Goal: Task Accomplishment & Management: Complete application form

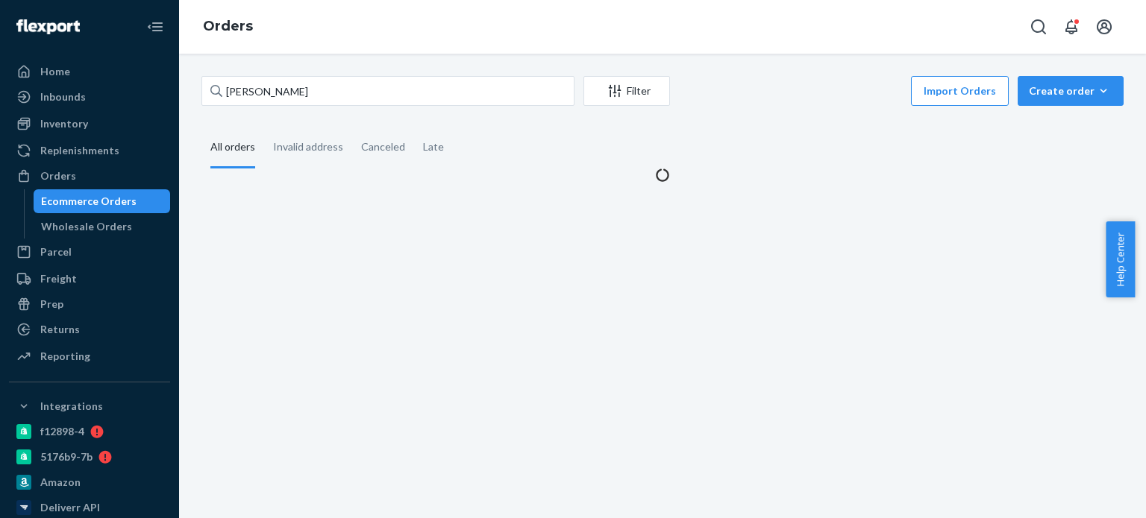
type input "[PERSON_NAME]"
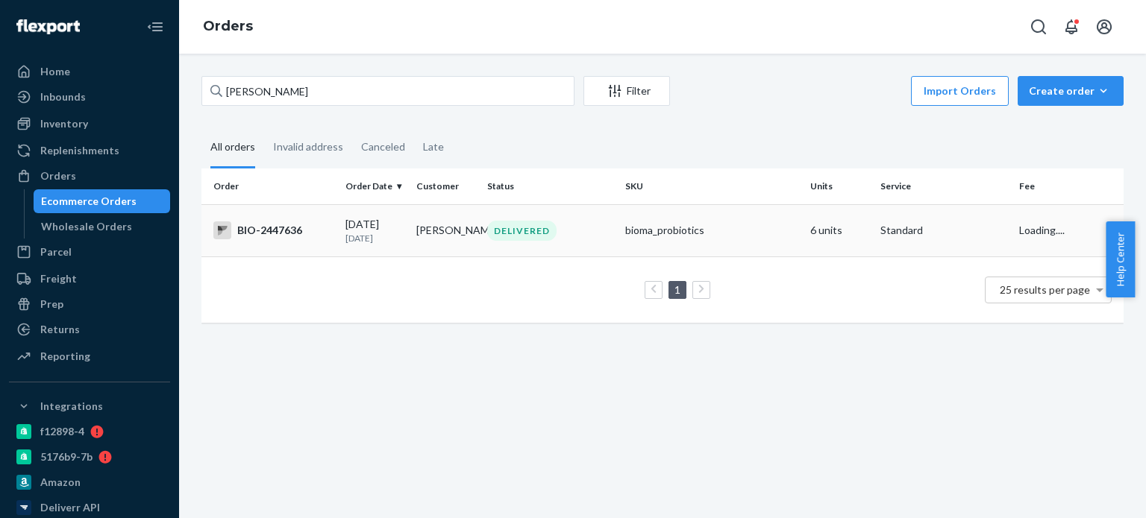
click at [286, 229] on div "BIO-2447636" at bounding box center [273, 230] width 120 height 18
click at [555, 219] on td "DELIVERED" at bounding box center [550, 230] width 138 height 52
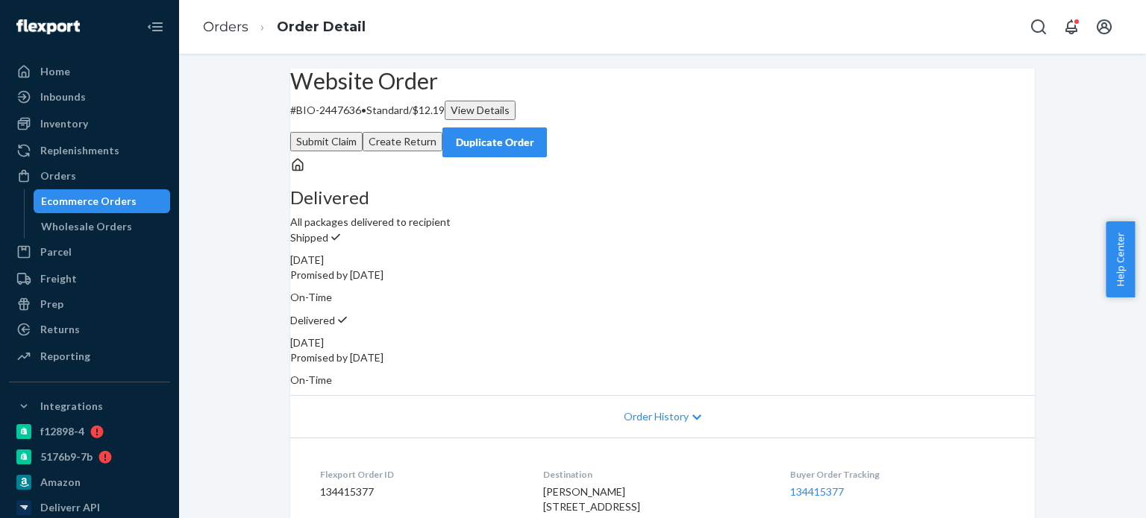
click at [362, 132] on button "Submit Claim" at bounding box center [326, 141] width 72 height 19
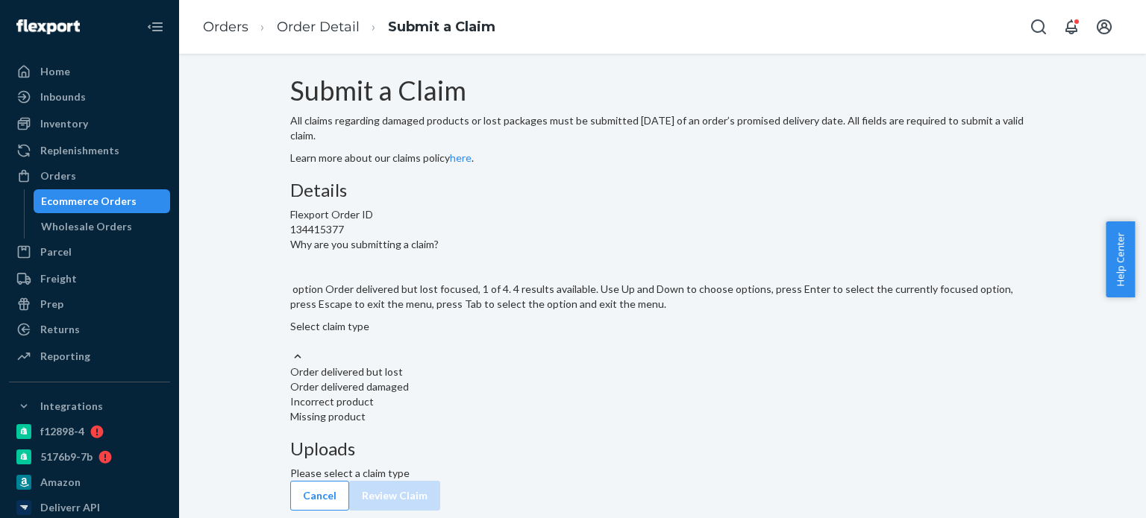
click at [513, 349] on div "Select claim type" at bounding box center [662, 334] width 744 height 30
click at [292, 349] on input "Why are you submitting a claim? option Order delivered but lost focused, 1 of 4…" at bounding box center [290, 341] width 1 height 15
click at [523, 424] on div "Missing product" at bounding box center [662, 416] width 744 height 15
click at [292, 349] on input "Why are you submitting a claim? option Missing product focused, 0 of 4. 4 resul…" at bounding box center [290, 341] width 1 height 15
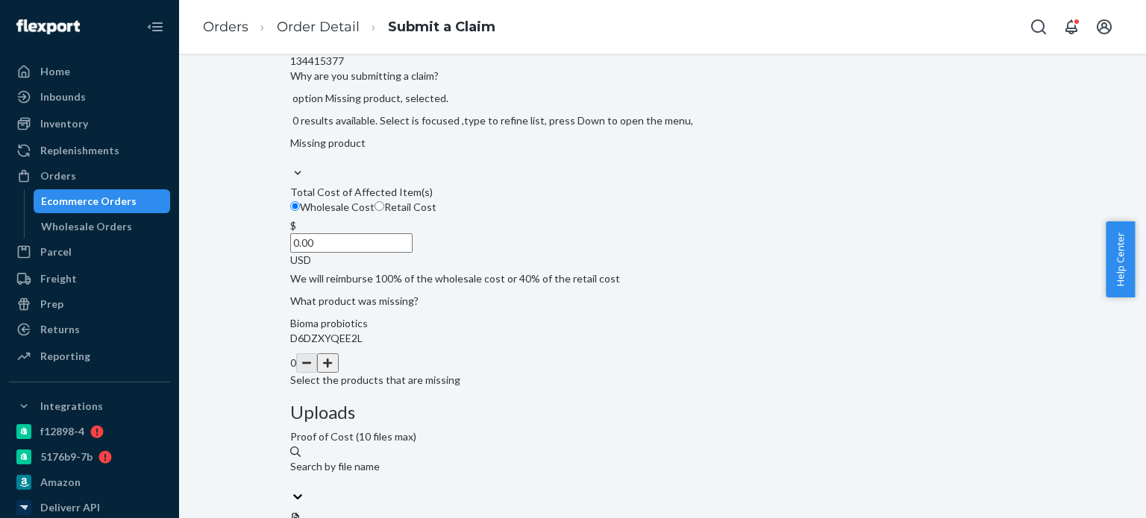
scroll to position [172, 0]
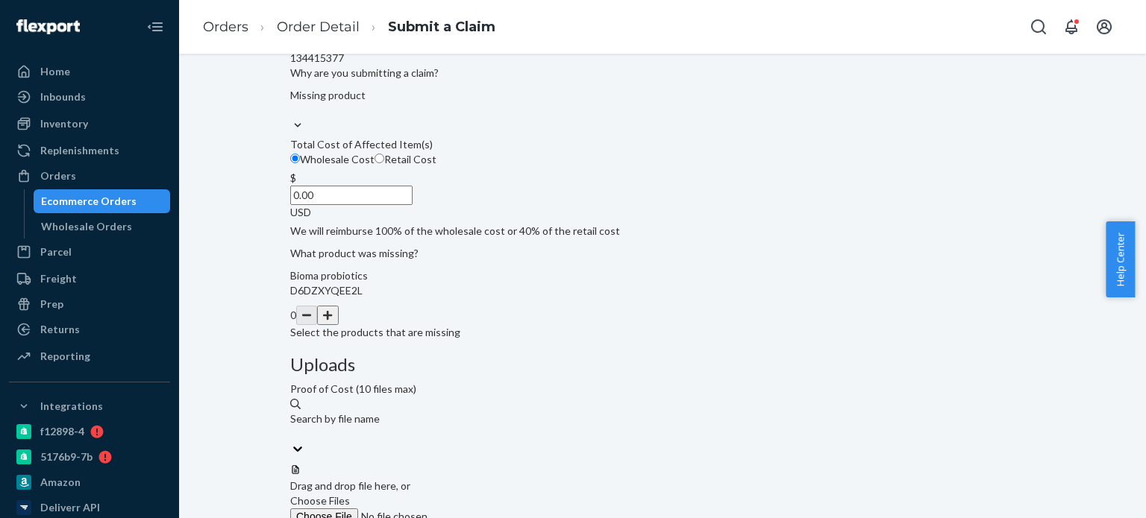
click at [412, 205] on input "0.00" at bounding box center [351, 195] width 122 height 19
click at [597, 340] on div "Details Flexport Order ID 134415377 Why are you submitting a claim? Missing pro…" at bounding box center [662, 174] width 744 height 331
click at [338, 325] on button "button" at bounding box center [327, 315] width 21 height 19
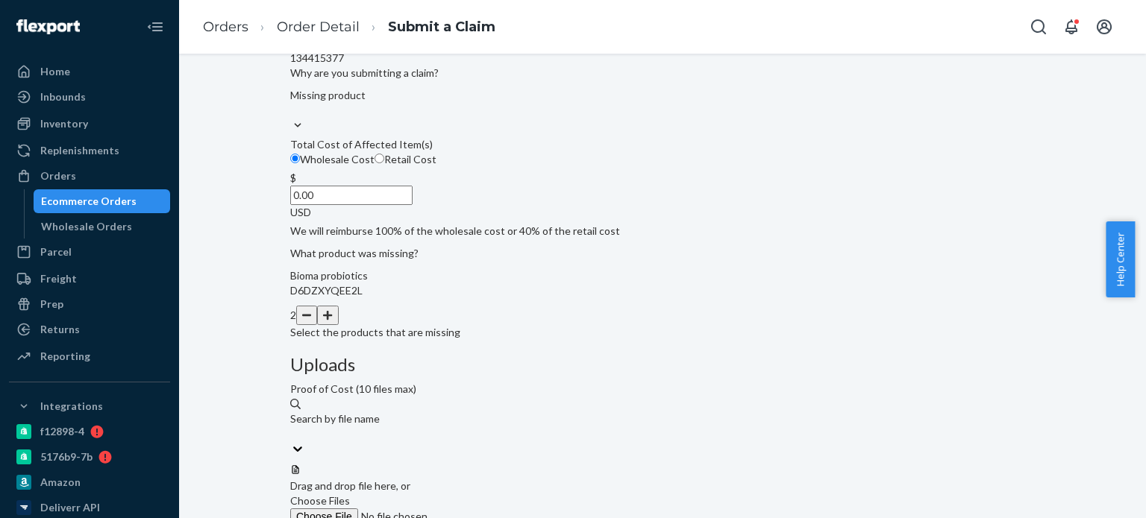
click at [350, 494] on span "Choose Files" at bounding box center [320, 500] width 60 height 13
click at [493, 509] on input "Choose Files" at bounding box center [391, 517] width 203 height 16
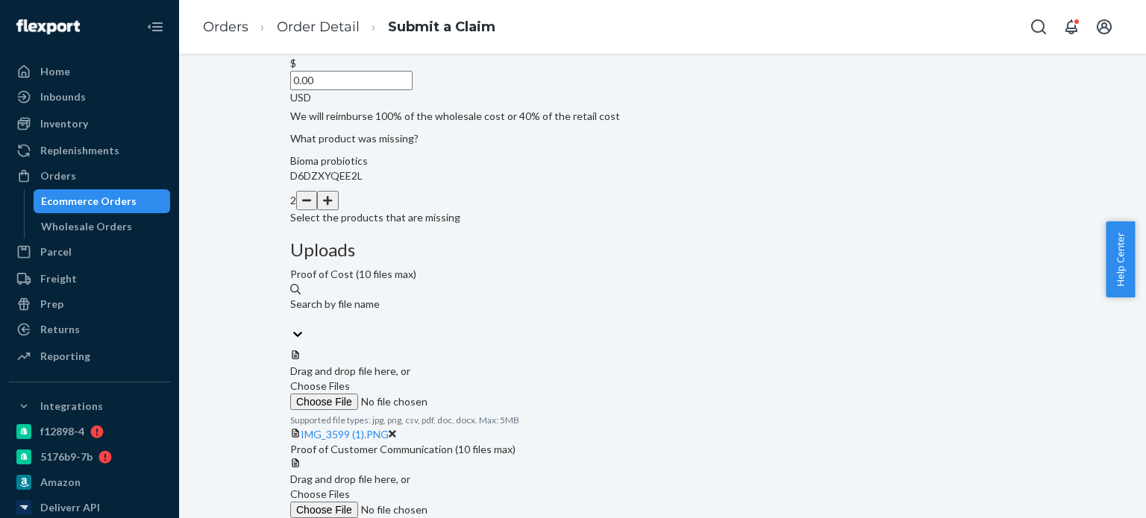
scroll to position [295, 0]
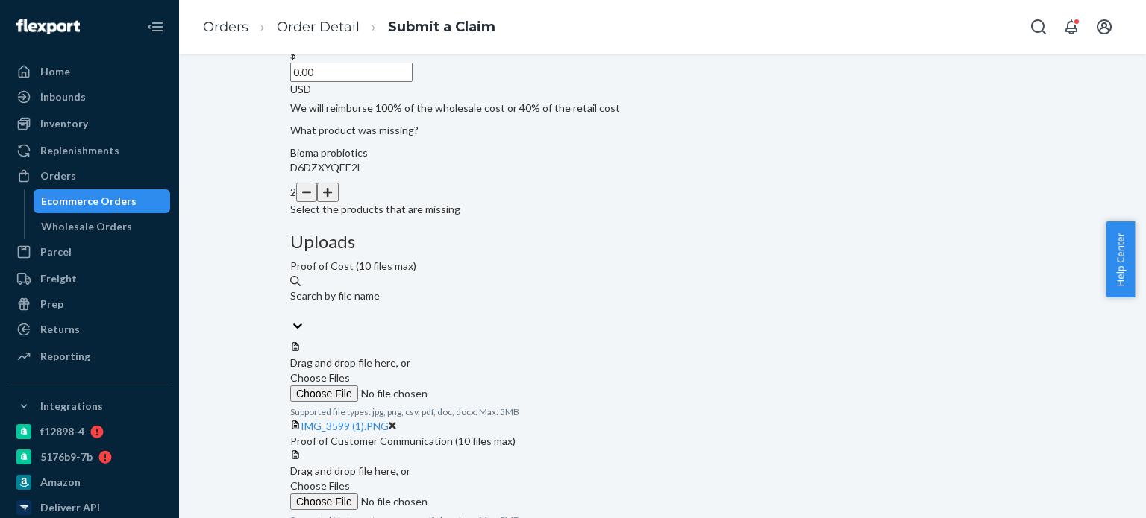
click at [493, 479] on label "Choose Files" at bounding box center [391, 494] width 203 height 31
click at [493, 494] on input "Choose Files" at bounding box center [391, 502] width 203 height 16
click at [412, 82] on input "0.00" at bounding box center [351, 72] width 122 height 19
type input "50.99"
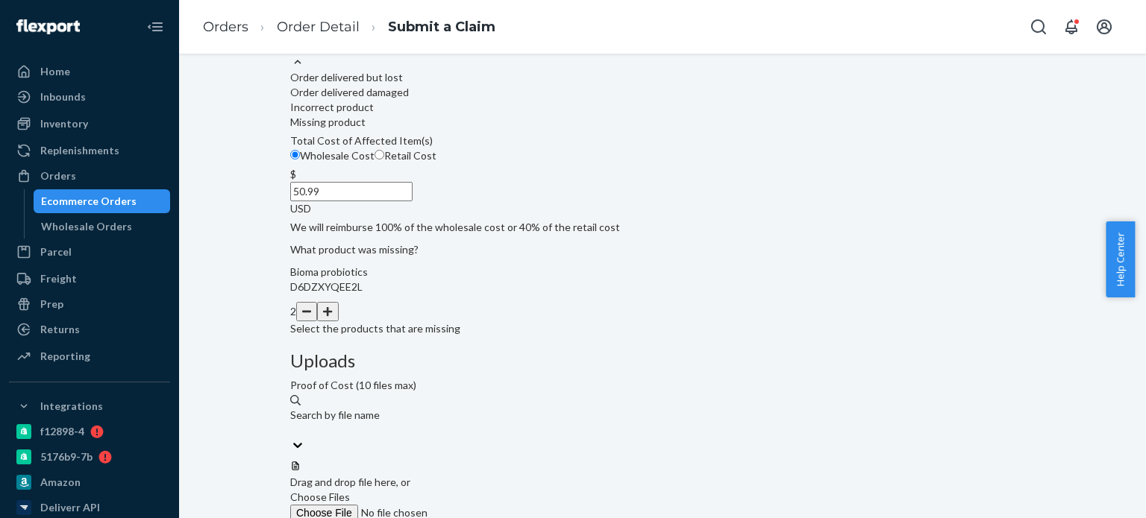
click at [517, 54] on div "Missing product" at bounding box center [662, 40] width 744 height 30
click at [292, 54] on input "Why are you submitting a claim? option Missing product, selected. option Missin…" at bounding box center [290, 47] width 1 height 15
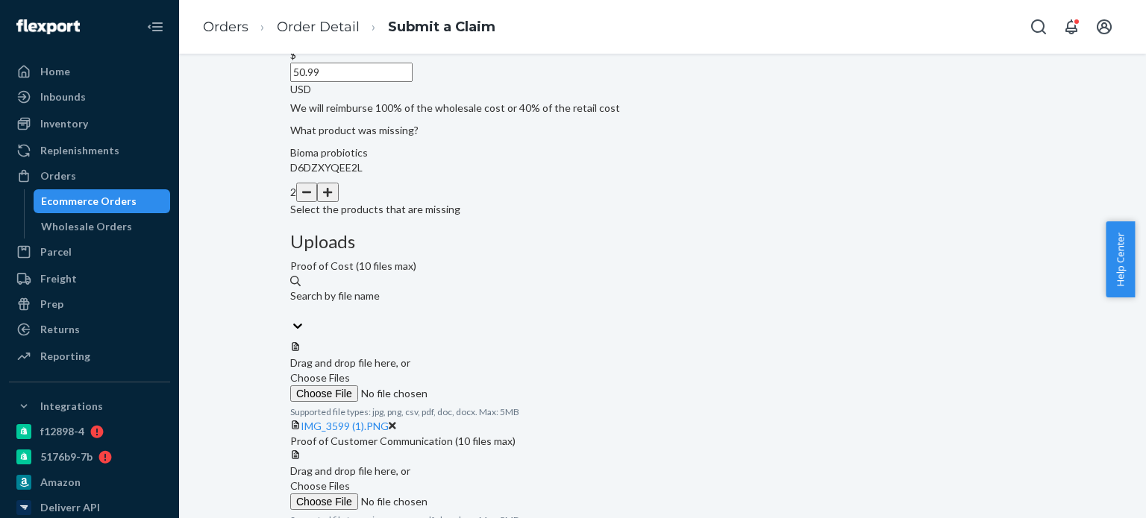
click at [632, 109] on div "Details Flexport Order ID 134415377 Why are you submitting a claim? Missing pro…" at bounding box center [662, 214] width 744 height 656
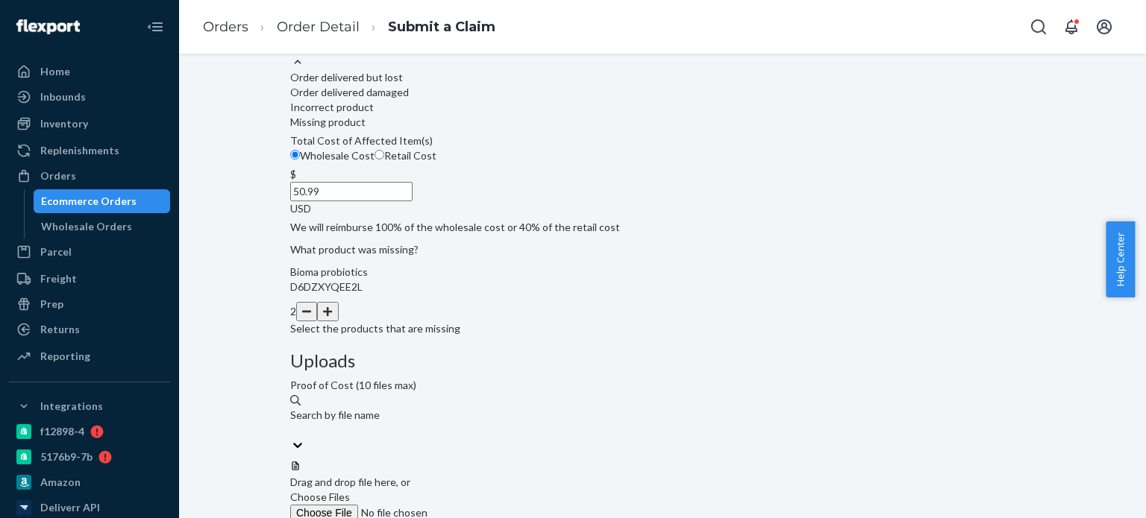
click at [561, 54] on div "Missing product" at bounding box center [662, 40] width 744 height 30
click at [292, 54] on input "Why are you submitting a claim? option Missing product, selected. option Missin…" at bounding box center [290, 47] width 1 height 15
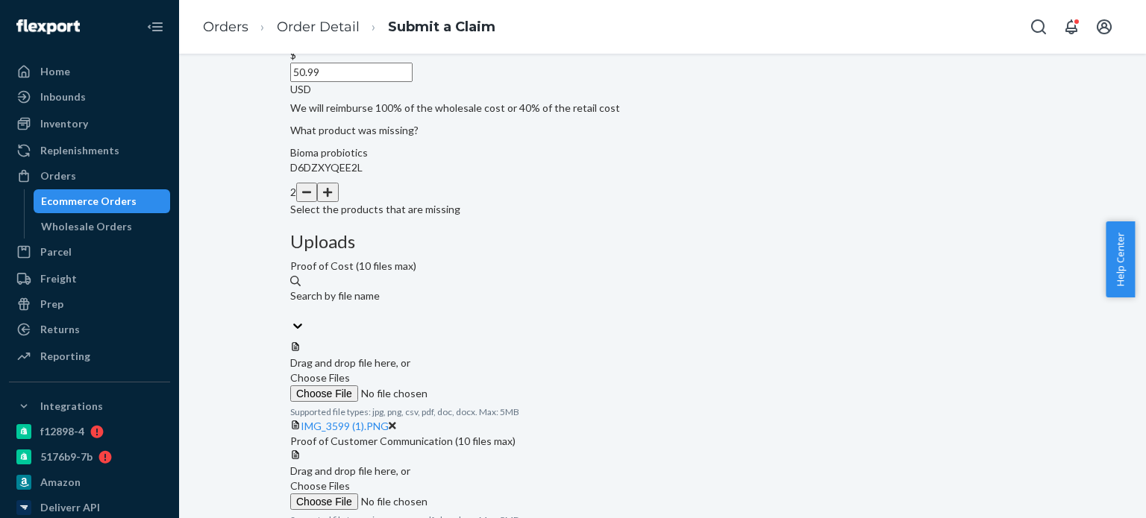
drag, startPoint x: 1140, startPoint y: 260, endPoint x: 1123, endPoint y: 218, distance: 45.8
click at [1123, 218] on body "Home Inbounds Shipping Plans Problems Inventory Products Branded Packaging Repl…" at bounding box center [573, 259] width 1146 height 518
click at [1019, 198] on div "Submit a Claim All claims regarding damaged products or lost packages must be s…" at bounding box center [662, 161] width 744 height 760
drag, startPoint x: 1140, startPoint y: 232, endPoint x: 1139, endPoint y: 195, distance: 37.3
click at [1139, 195] on body "Home Inbounds Shipping Plans Problems Inventory Products Branded Packaging Repl…" at bounding box center [573, 259] width 1146 height 518
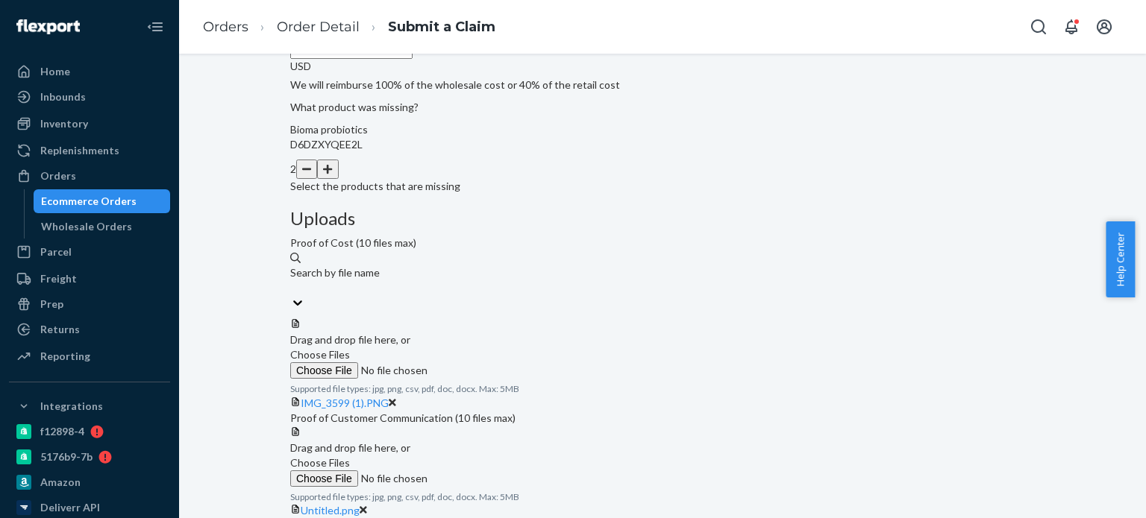
scroll to position [352, 0]
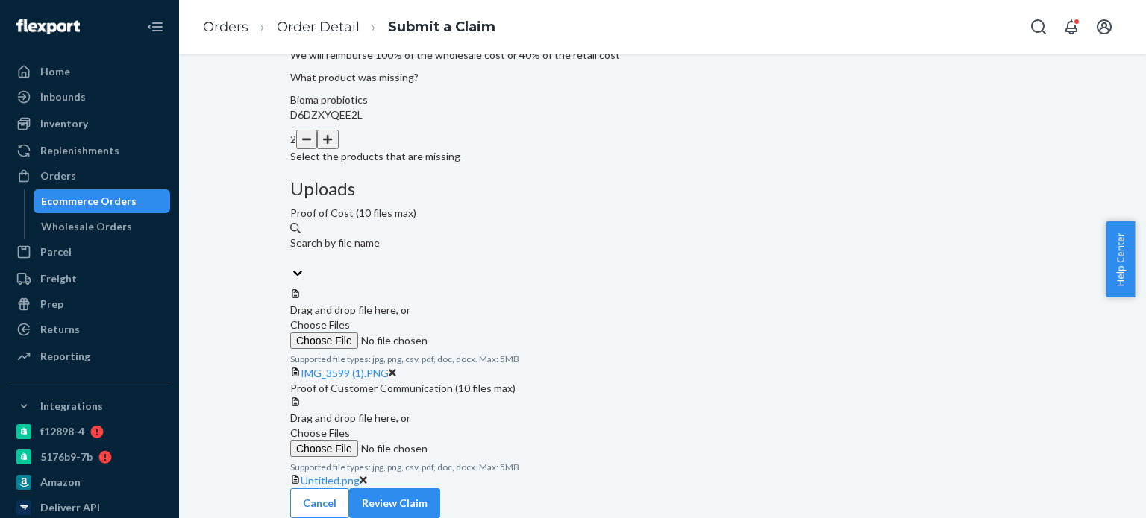
click at [752, 497] on div "Cancel Review Claim" at bounding box center [662, 503] width 744 height 30
click at [440, 494] on button "Review Claim" at bounding box center [394, 503] width 91 height 30
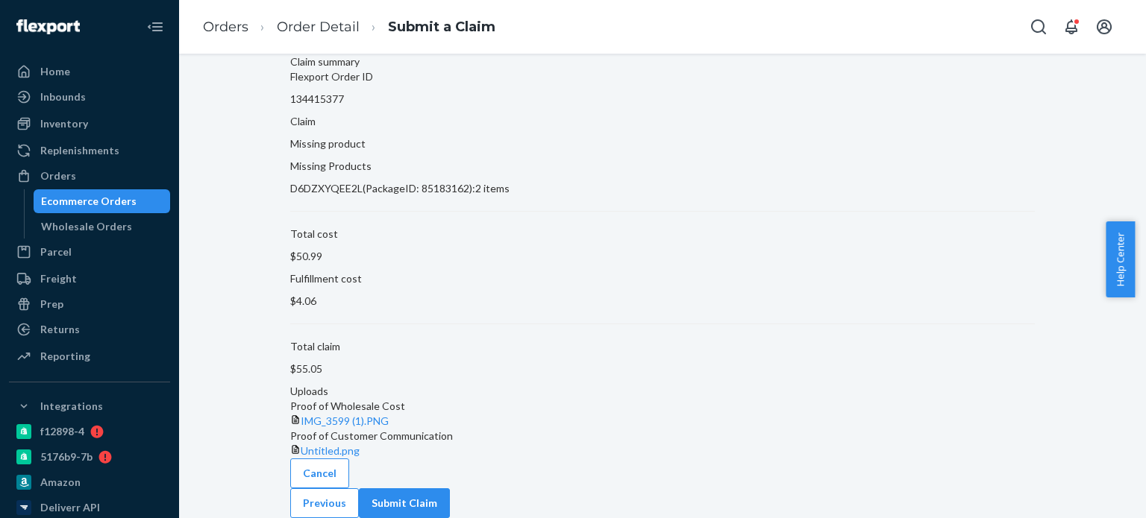
scroll to position [119, 0]
click at [450, 494] on button "Submit Claim" at bounding box center [404, 503] width 91 height 30
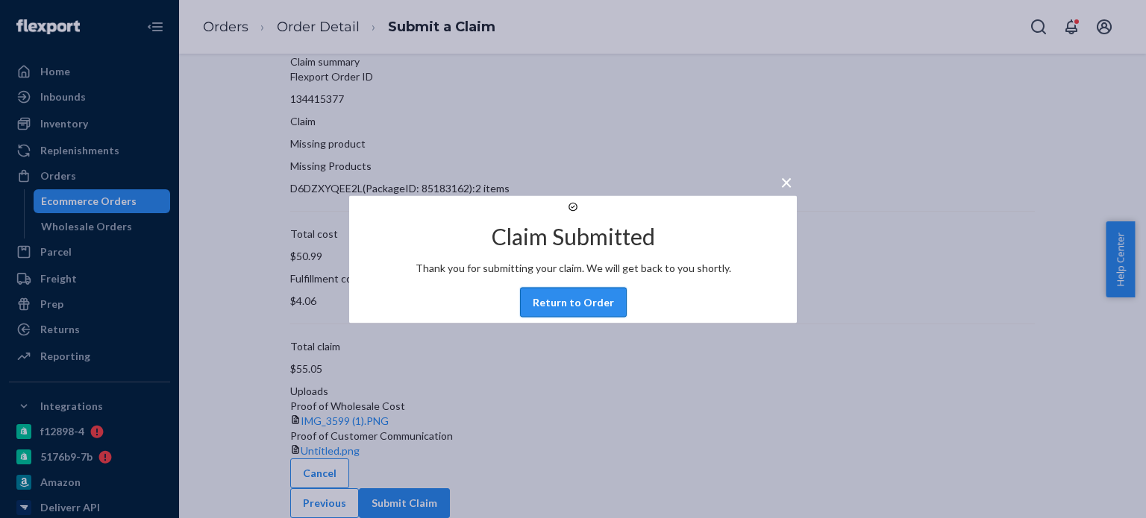
click at [555, 317] on button "Return to Order" at bounding box center [573, 302] width 107 height 30
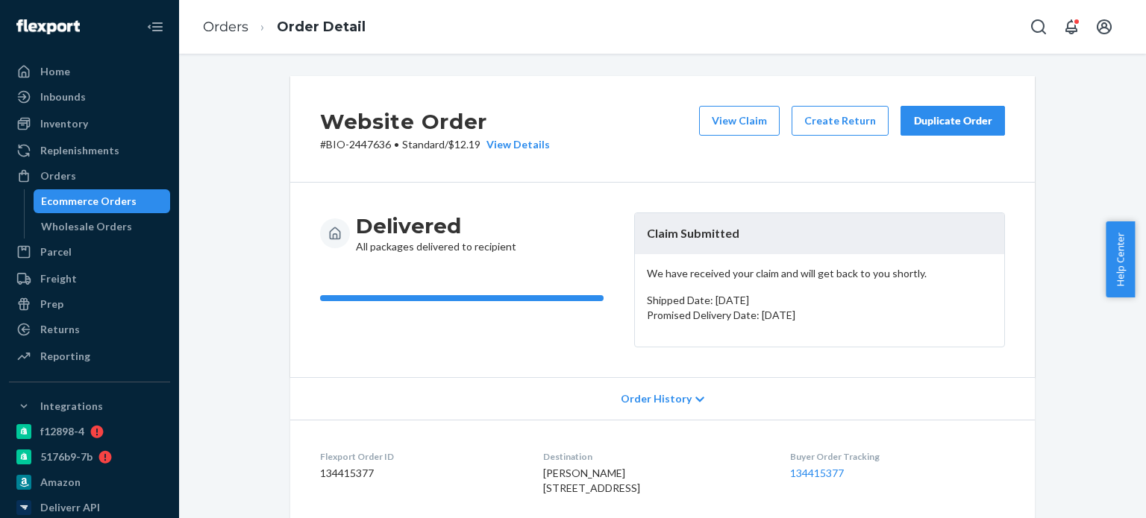
drag, startPoint x: 706, startPoint y: 273, endPoint x: 796, endPoint y: 312, distance: 98.9
click at [796, 312] on div "We have received your claim and will get back to you shortly. Shipped Date: Aug…" at bounding box center [819, 300] width 369 height 92
click at [796, 312] on p "Promised Delivery Date: [DATE]" at bounding box center [819, 315] width 345 height 15
